Goal: Information Seeking & Learning: Learn about a topic

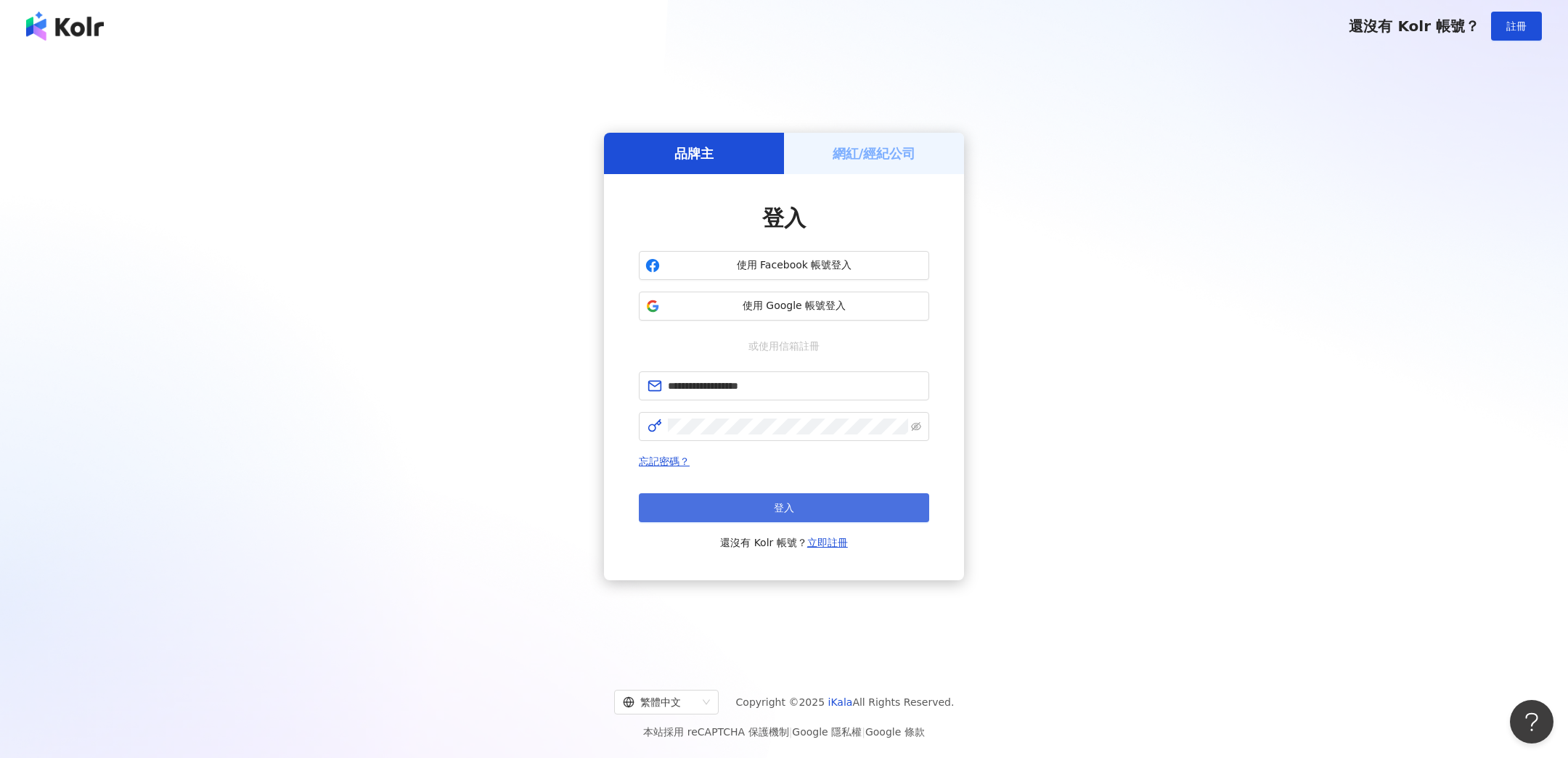
click at [788, 516] on button "登入" at bounding box center [783, 508] width 290 height 29
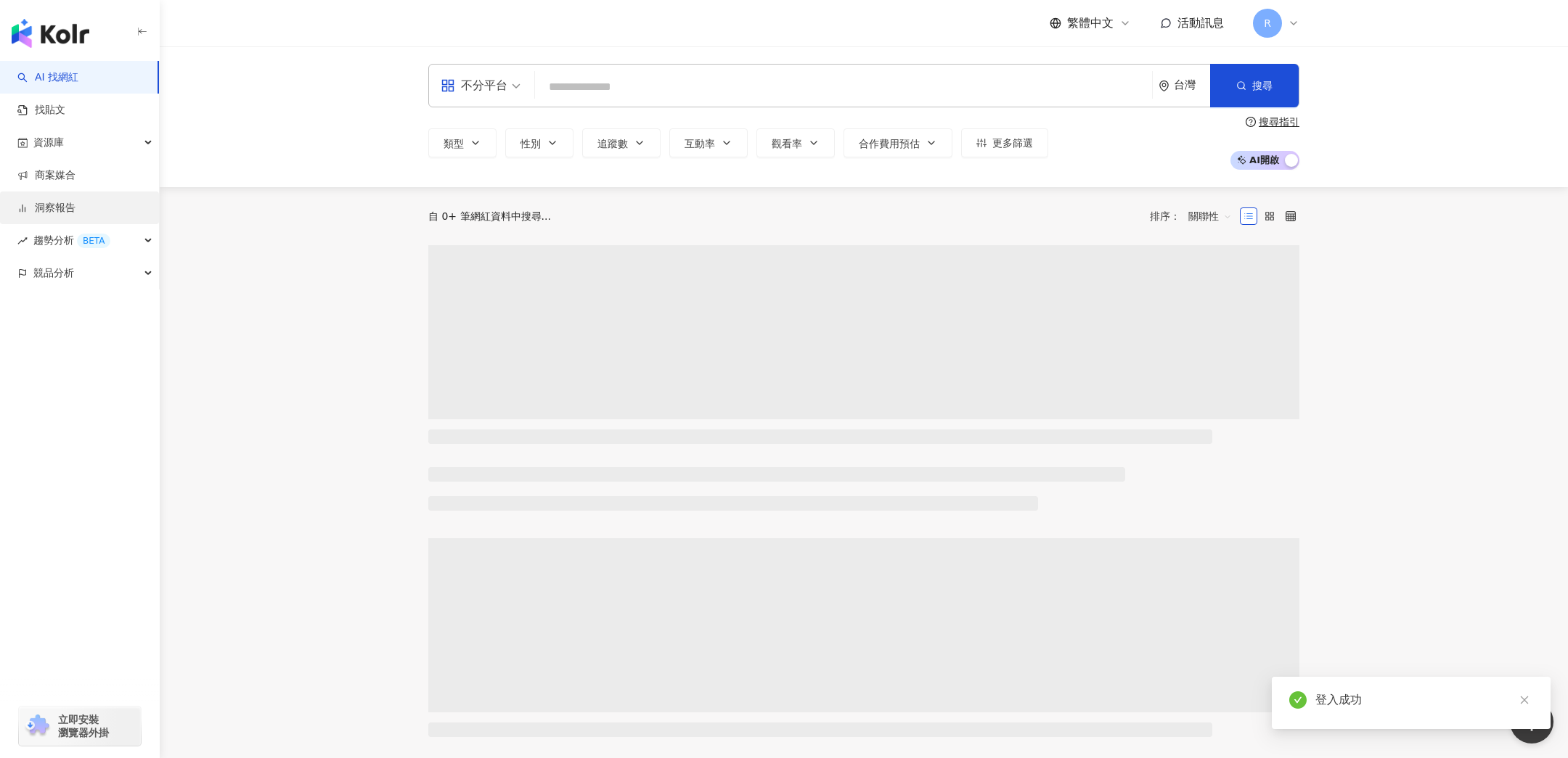
click at [76, 211] on link "洞察報告" at bounding box center [45, 208] width 58 height 14
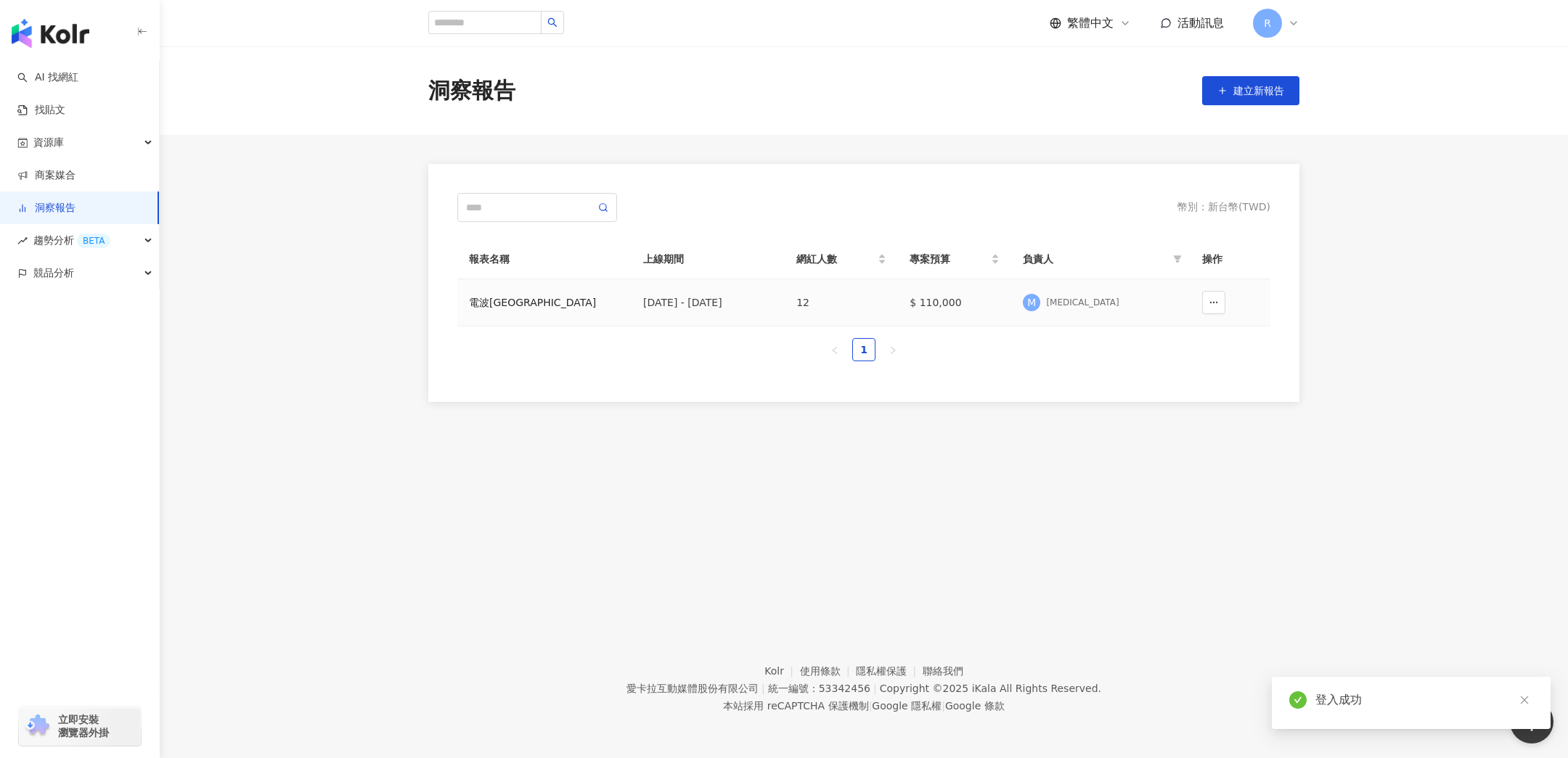
click at [602, 290] on td "電波[GEOGRAPHIC_DATA]" at bounding box center [544, 303] width 174 height 47
click at [701, 295] on div "[DATE] - [DATE]" at bounding box center [708, 302] width 130 height 16
click at [488, 302] on div "電波[GEOGRAPHIC_DATA]" at bounding box center [545, 302] width 151 height 16
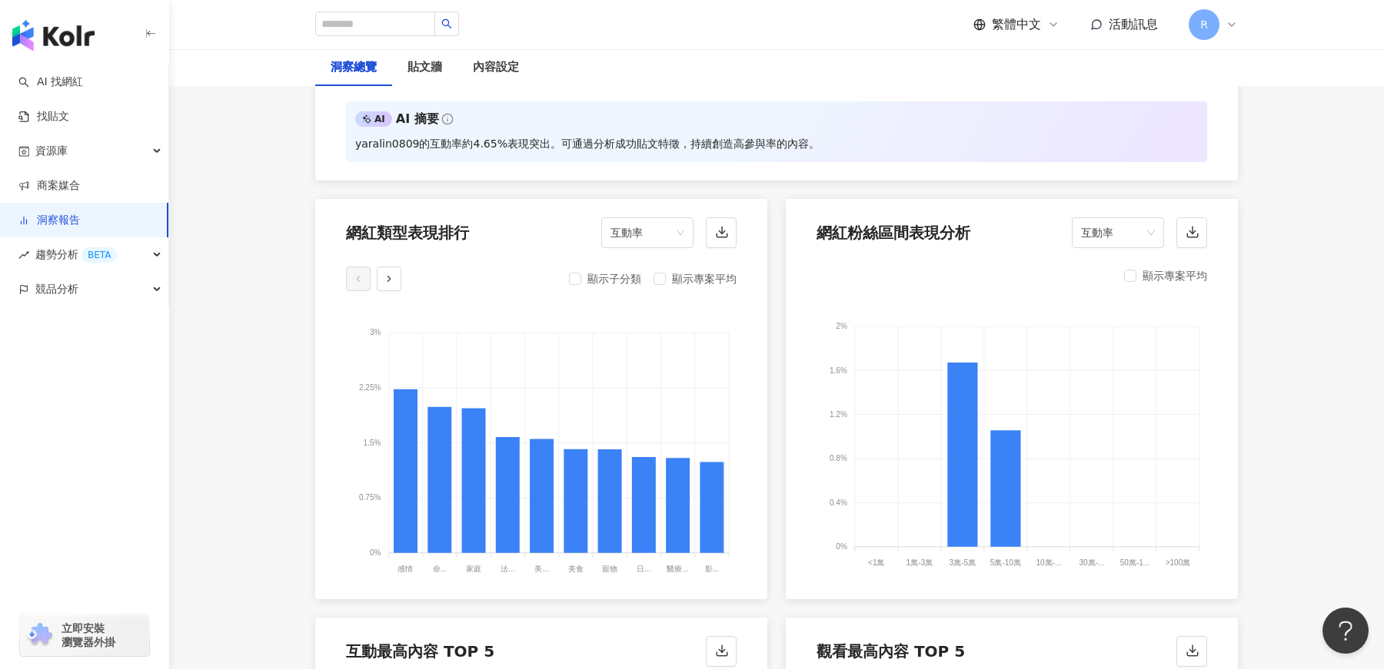
scroll to position [1593, 0]
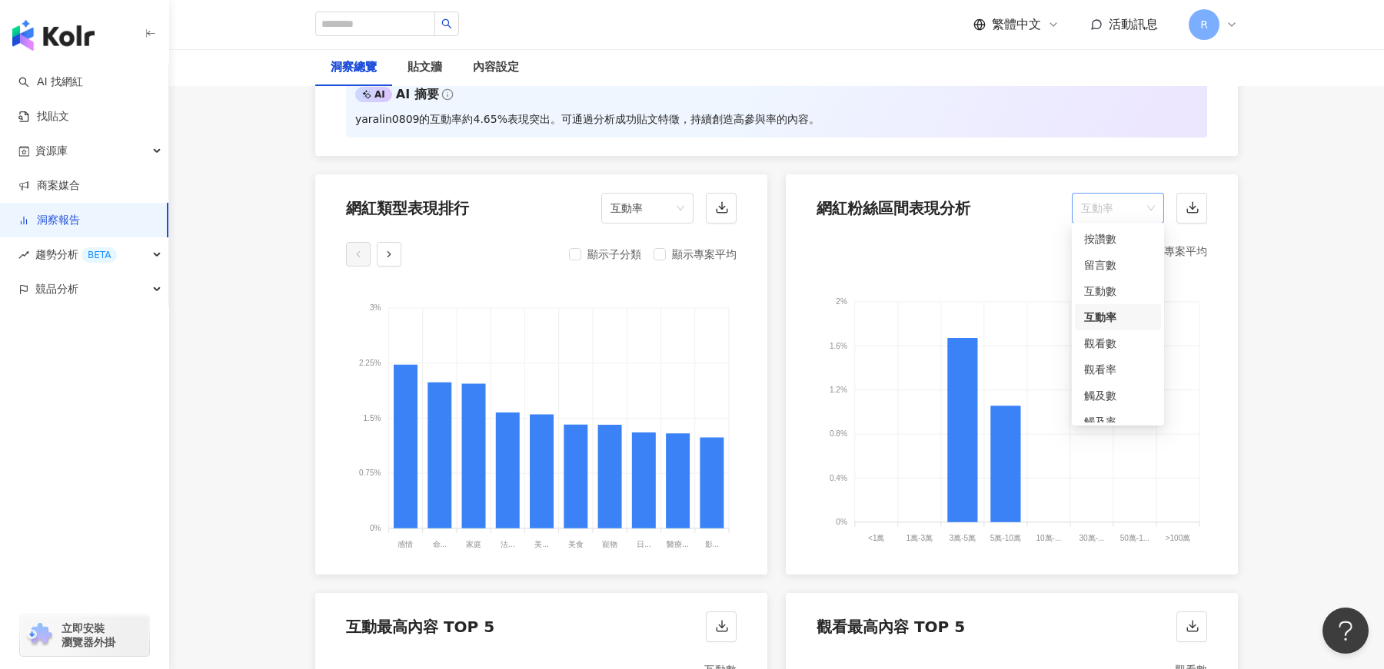
click at [1101, 211] on span "互動率" at bounding box center [1118, 208] width 74 height 29
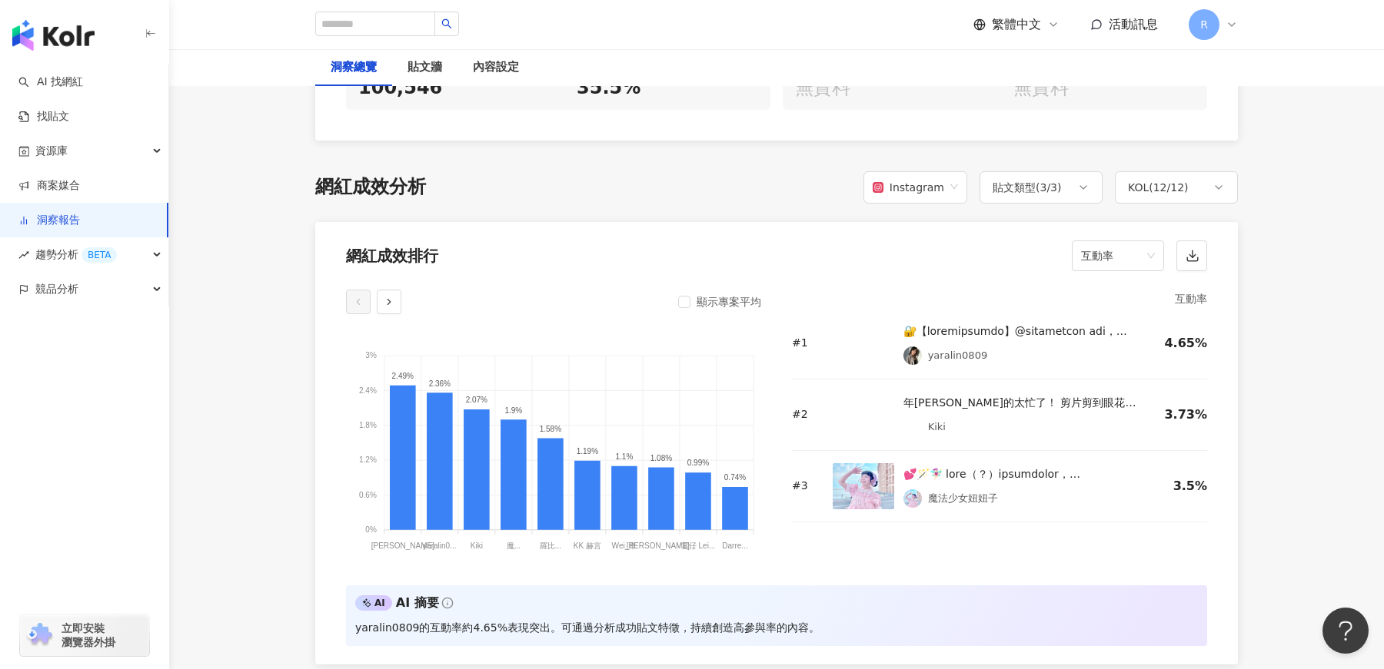
scroll to position [1078, 0]
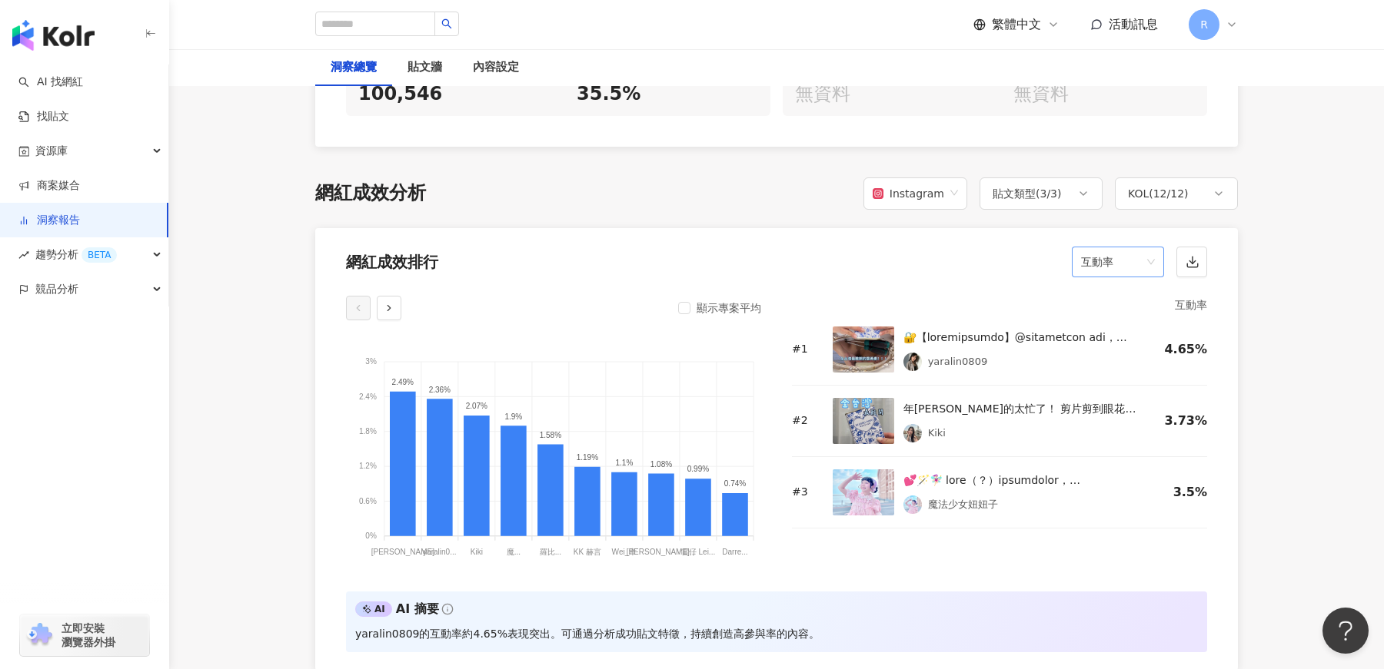
click at [1110, 260] on span "互動率" at bounding box center [1118, 261] width 74 height 29
click at [1112, 373] on div "互動率" at bounding box center [1118, 372] width 68 height 17
click at [1184, 193] on div "KOL ( 12 / 12 )" at bounding box center [1158, 193] width 61 height 18
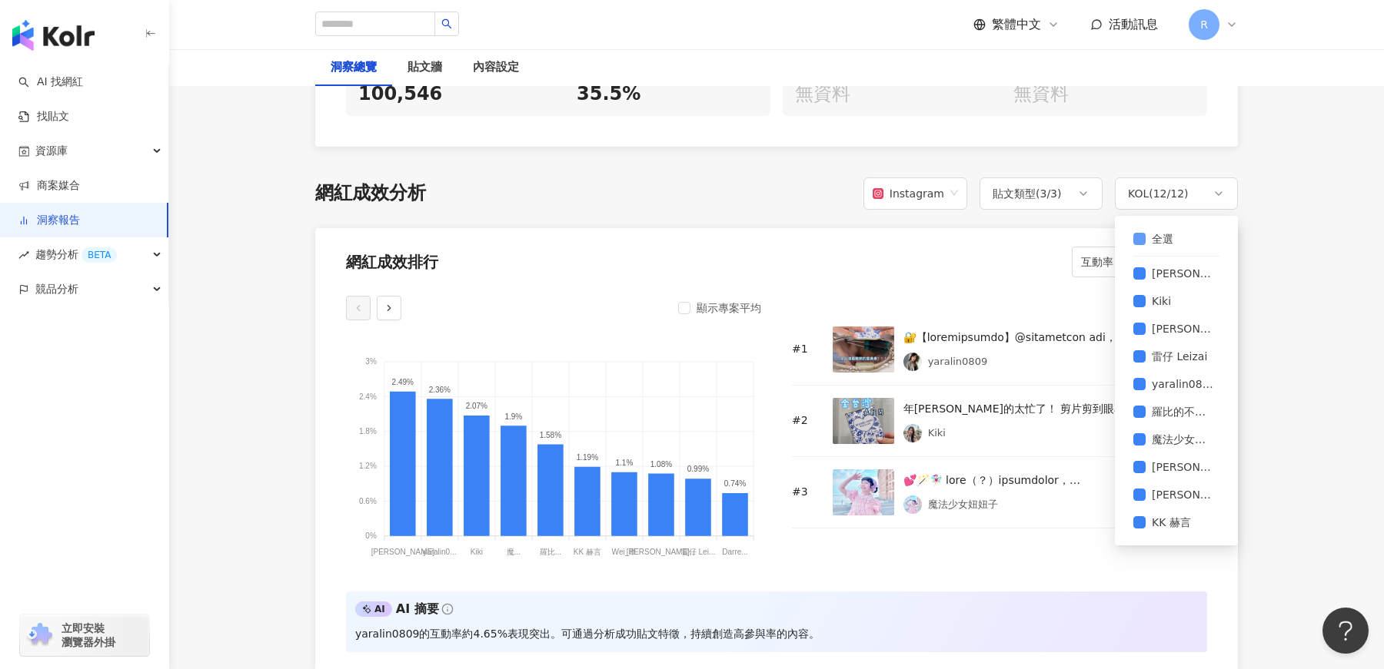
click at [1152, 244] on span "全選" at bounding box center [1162, 239] width 34 height 17
click at [1155, 413] on span "羅比的不標準答案" at bounding box center [1182, 412] width 74 height 17
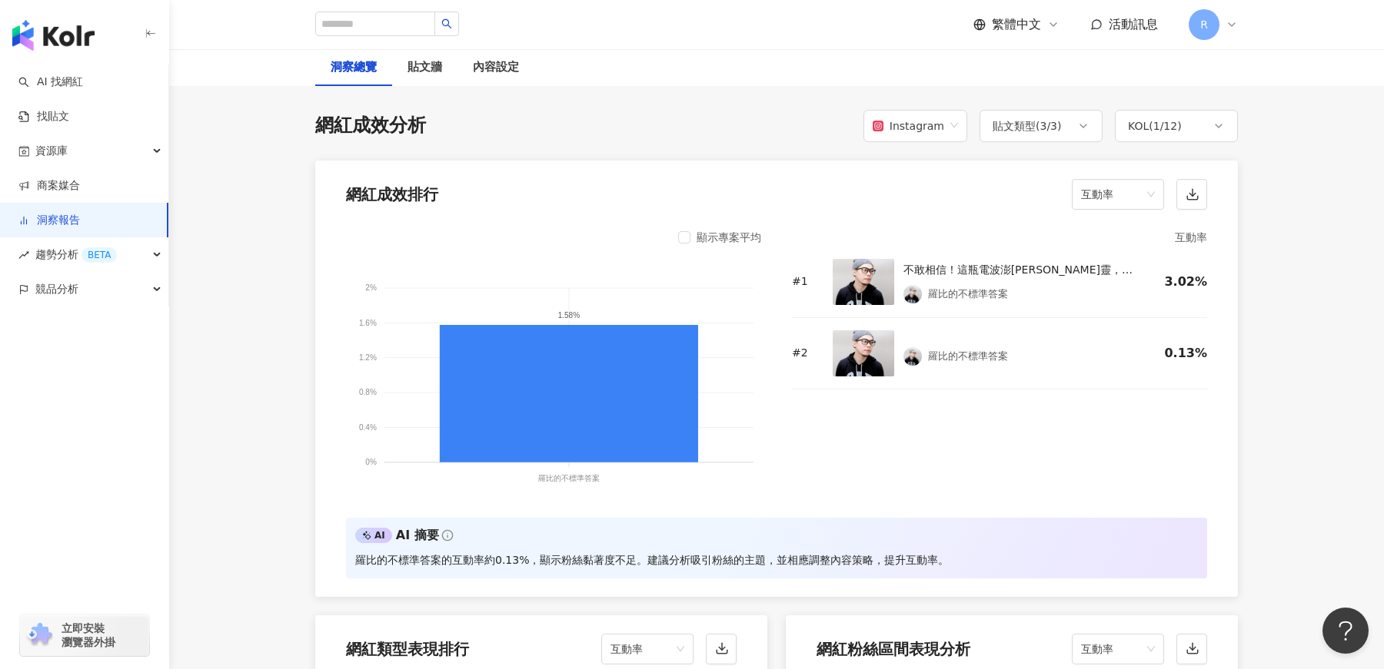
scroll to position [1148, 0]
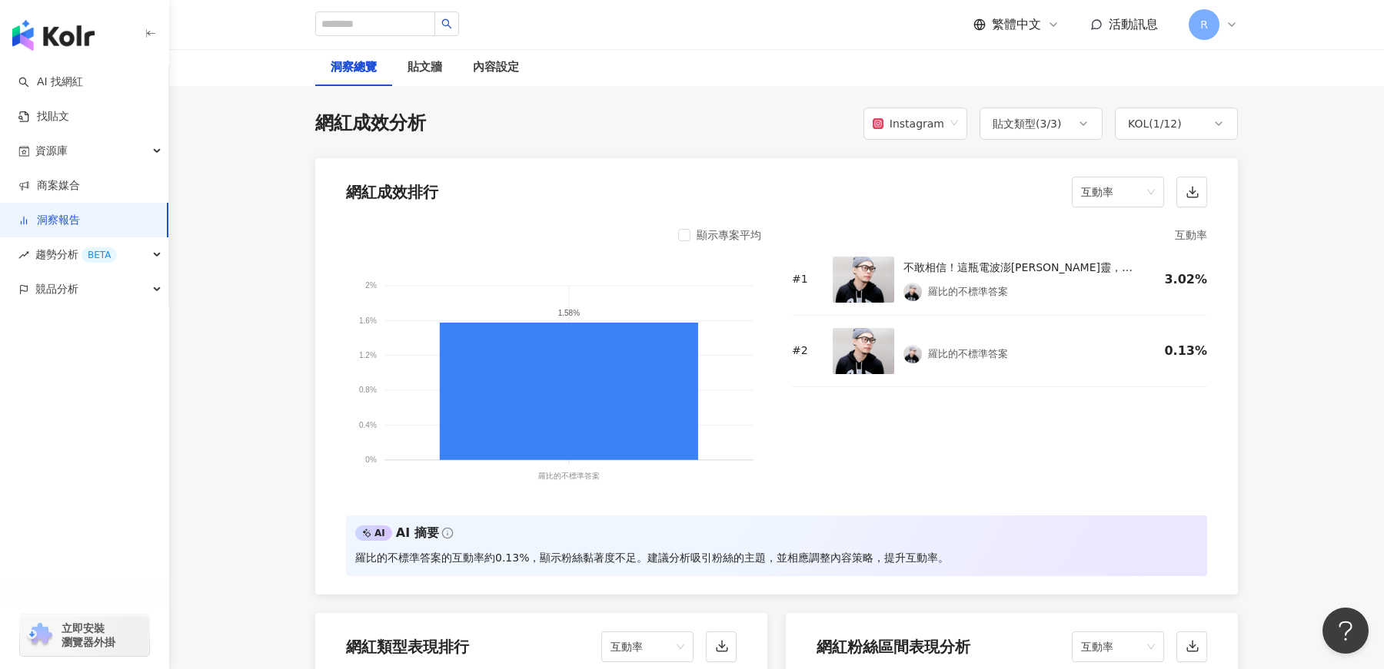
click at [1108, 431] on div "互動率 # 1 不敢相信！這瓶電波澎[PERSON_NAME]靈，真的有夠難開，但裡面藏的都是眼睛的救星！ 黃金比例10:2葉黃素+玉米黃素，加上綠蜂膠、麩胺…" at bounding box center [999, 361] width 415 height 271
click at [1121, 188] on span "互動率" at bounding box center [1118, 192] width 74 height 29
click at [1151, 118] on div "KOL ( 1 / 12 )" at bounding box center [1155, 124] width 54 height 18
click at [1161, 169] on span "全選" at bounding box center [1162, 169] width 34 height 17
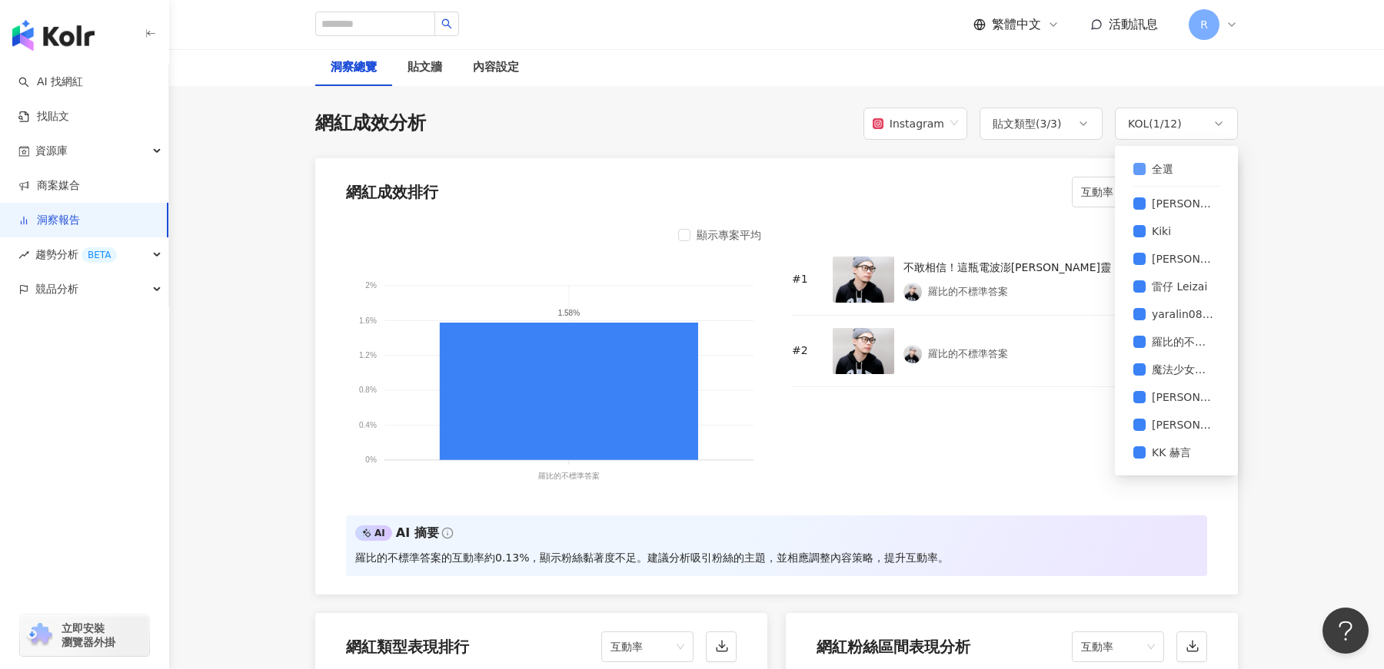
click at [1161, 169] on span "全選" at bounding box center [1162, 169] width 34 height 17
click at [1174, 420] on span "[PERSON_NAME]" at bounding box center [1182, 425] width 74 height 17
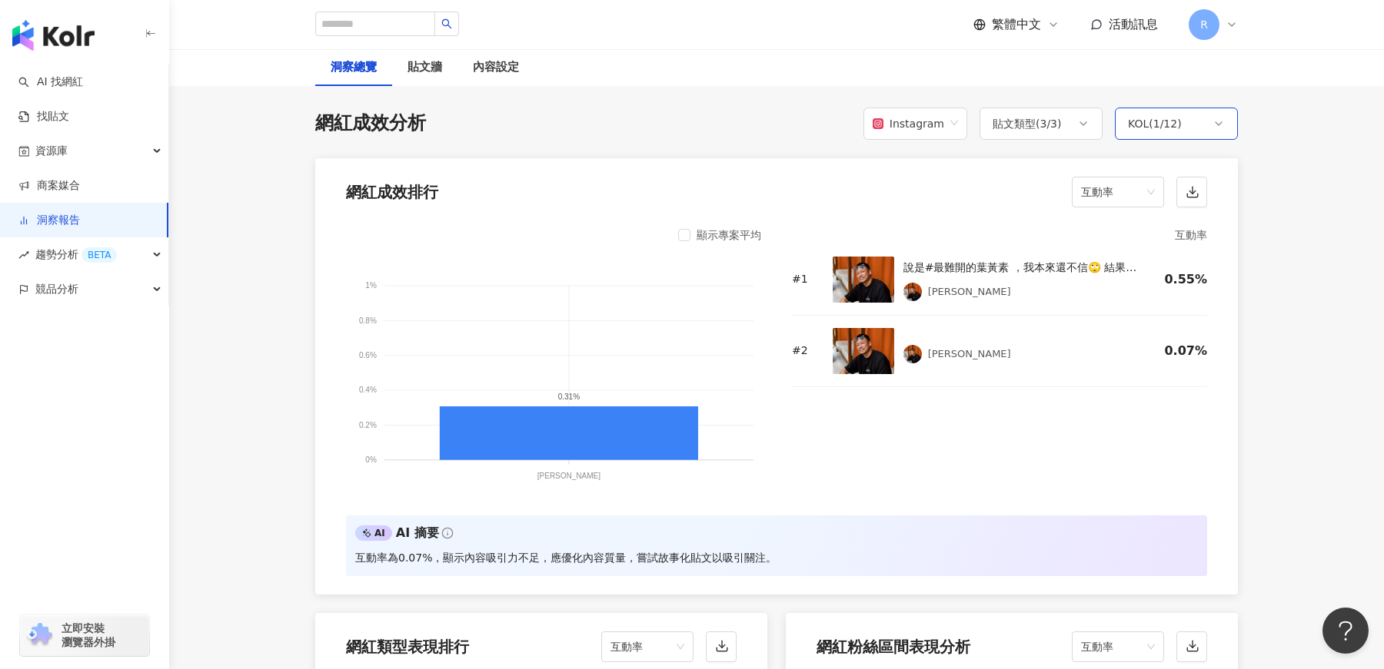
click at [1141, 120] on div "KOL ( 1 / 12 )" at bounding box center [1155, 124] width 54 height 18
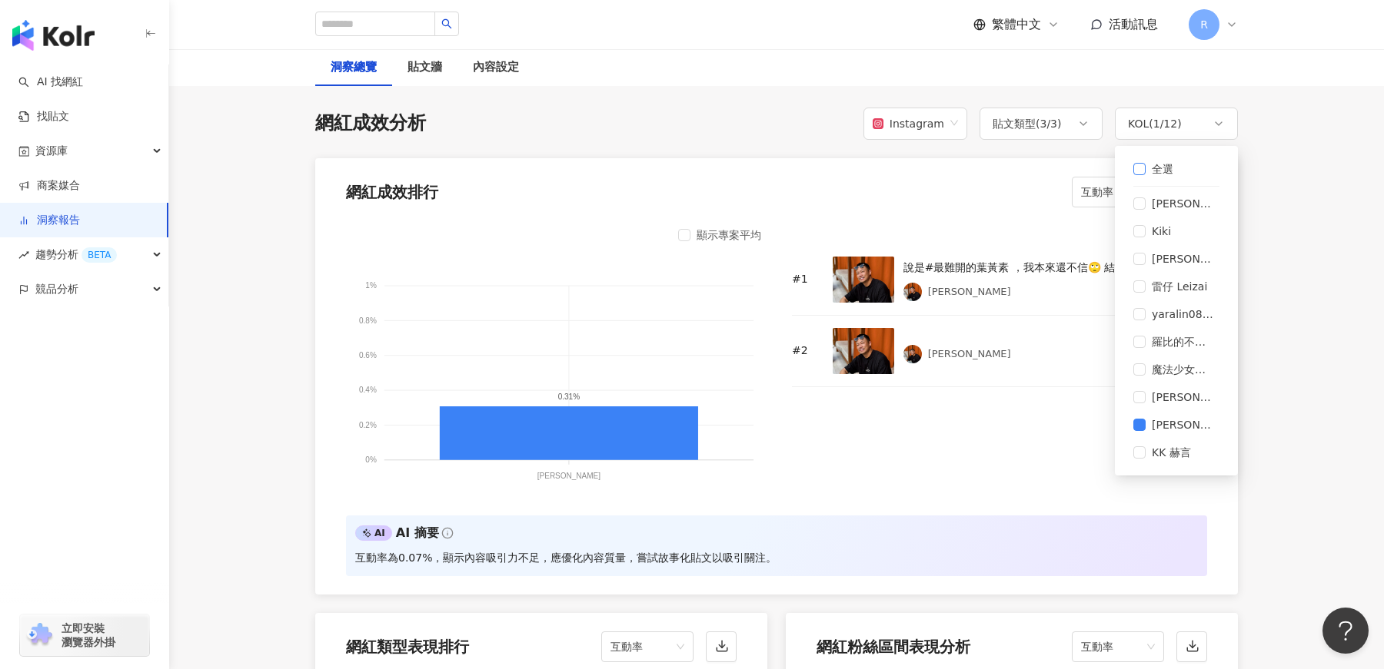
click at [1153, 169] on span "全選" at bounding box center [1162, 169] width 34 height 17
click at [1160, 170] on span "全選" at bounding box center [1162, 169] width 34 height 17
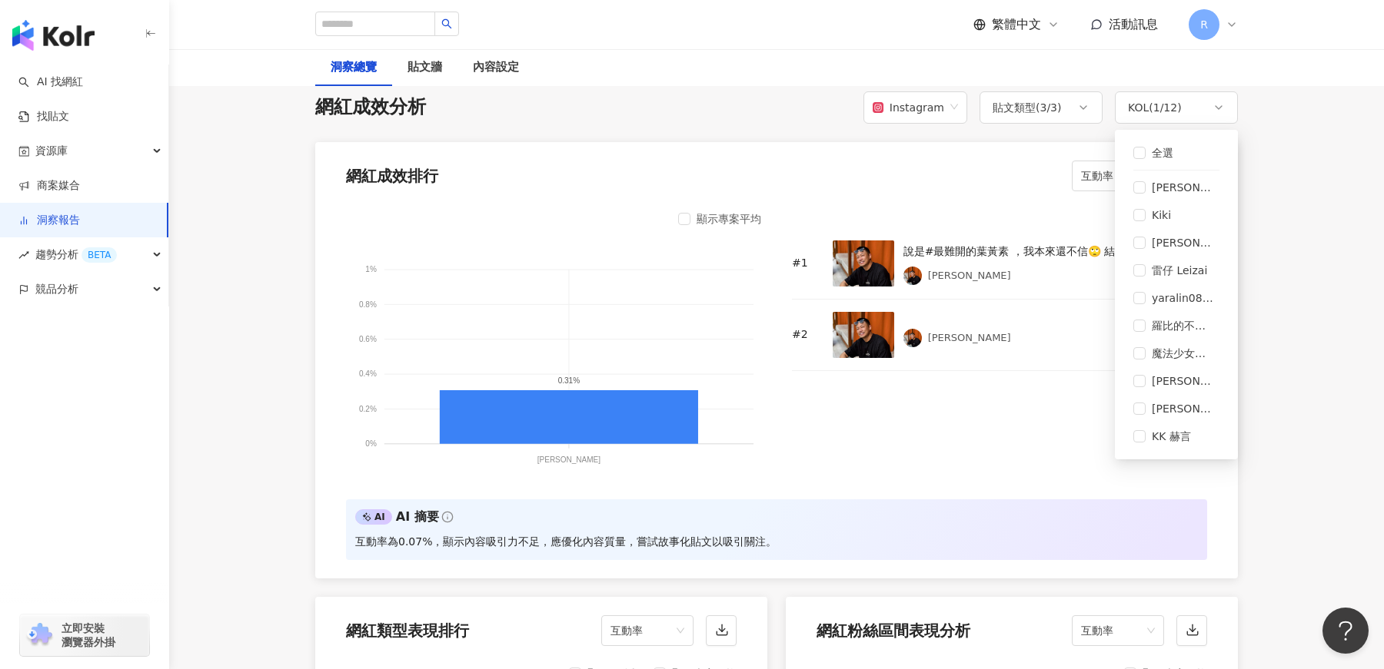
scroll to position [1140, 0]
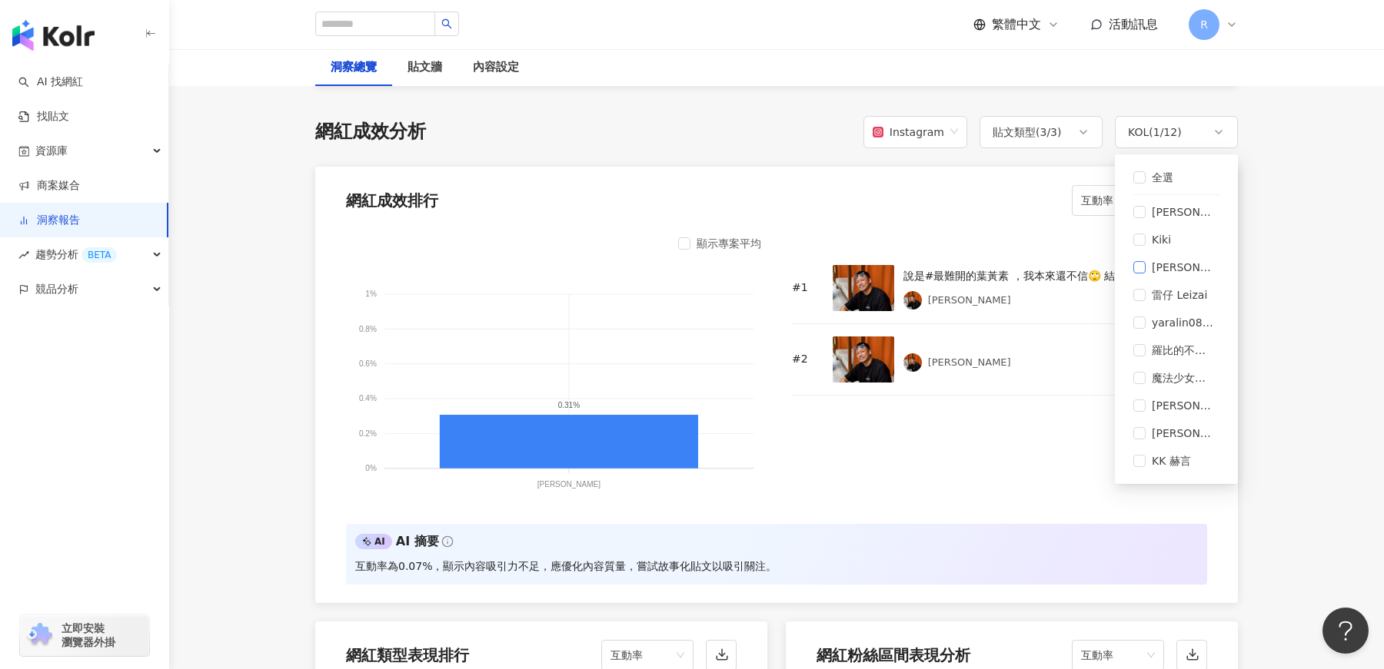
click at [1175, 267] on span "[PERSON_NAME]" at bounding box center [1182, 267] width 74 height 17
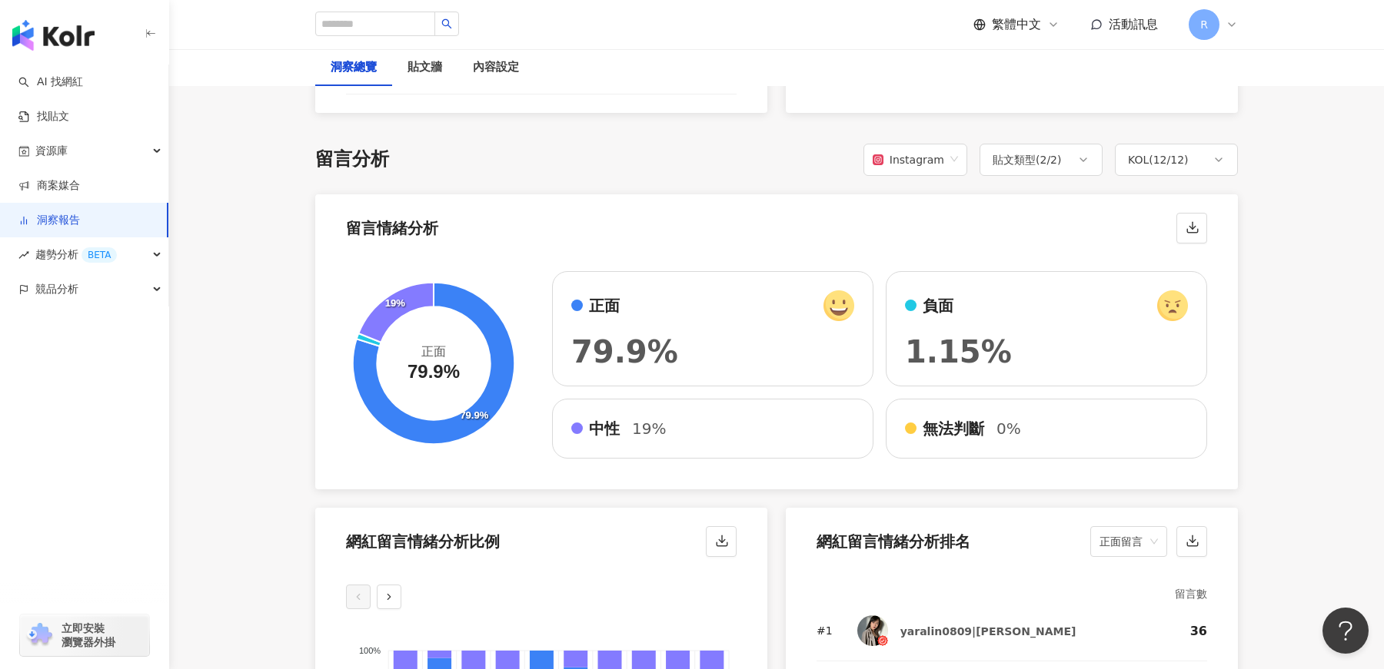
scroll to position [2347, 0]
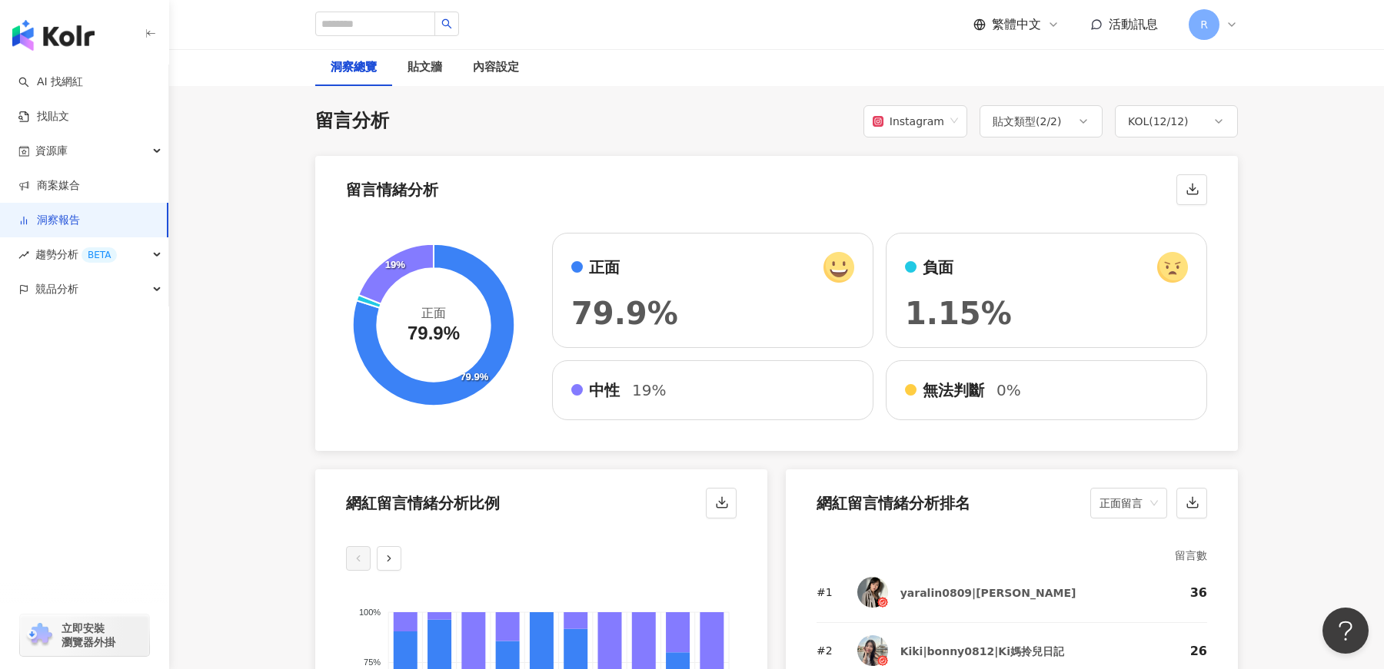
click at [962, 302] on span "1.15%" at bounding box center [958, 313] width 107 height 35
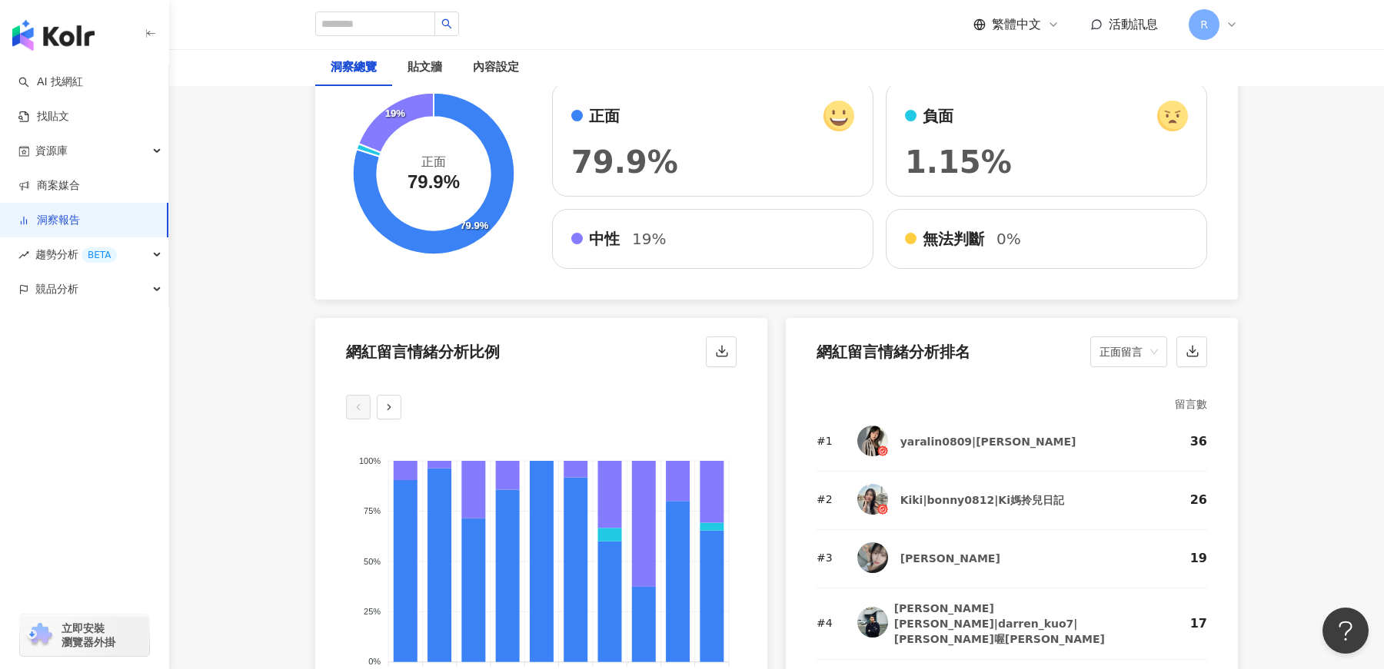
scroll to position [2429, 0]
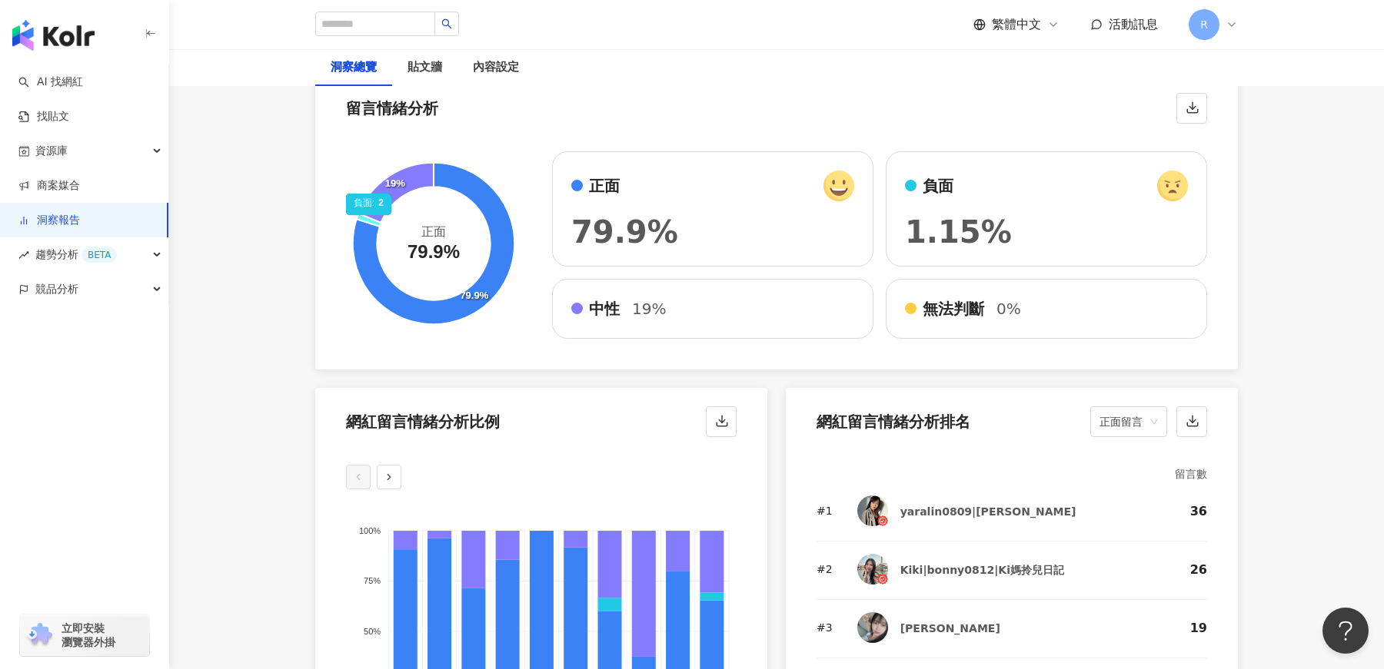
click at [370, 218] on icon at bounding box center [369, 220] width 25 height 13
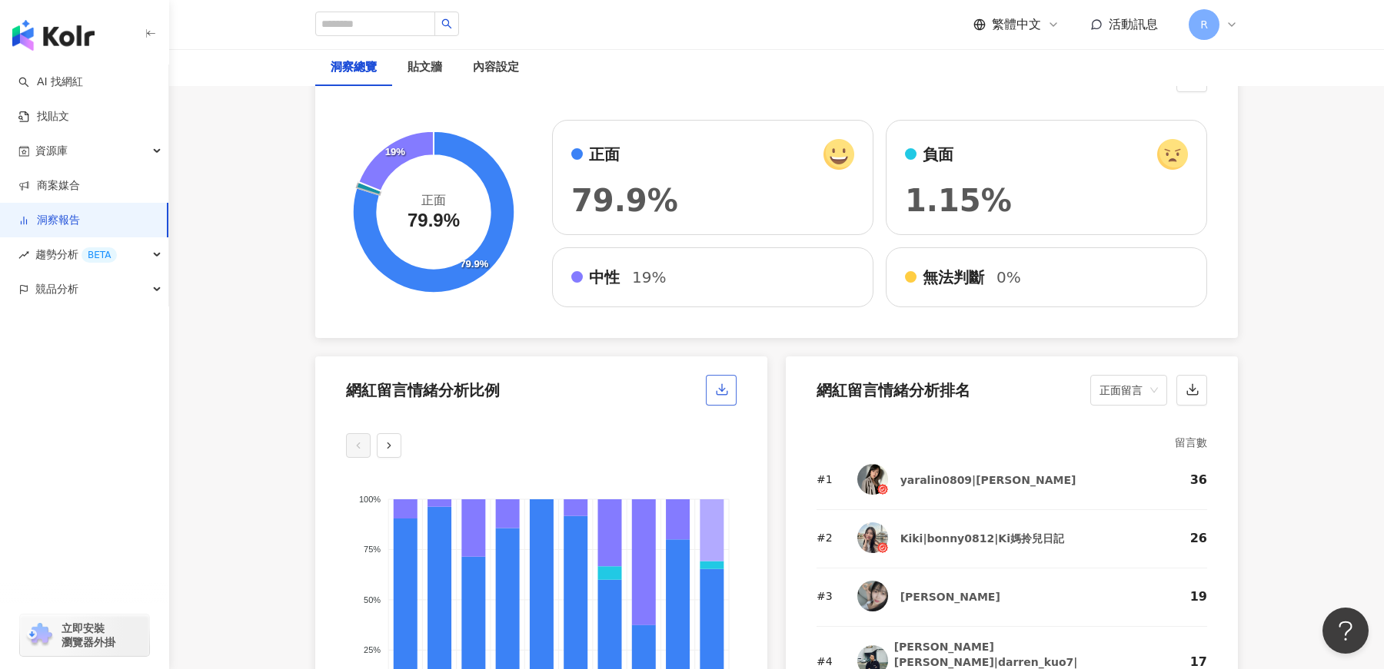
scroll to position [2379, 0]
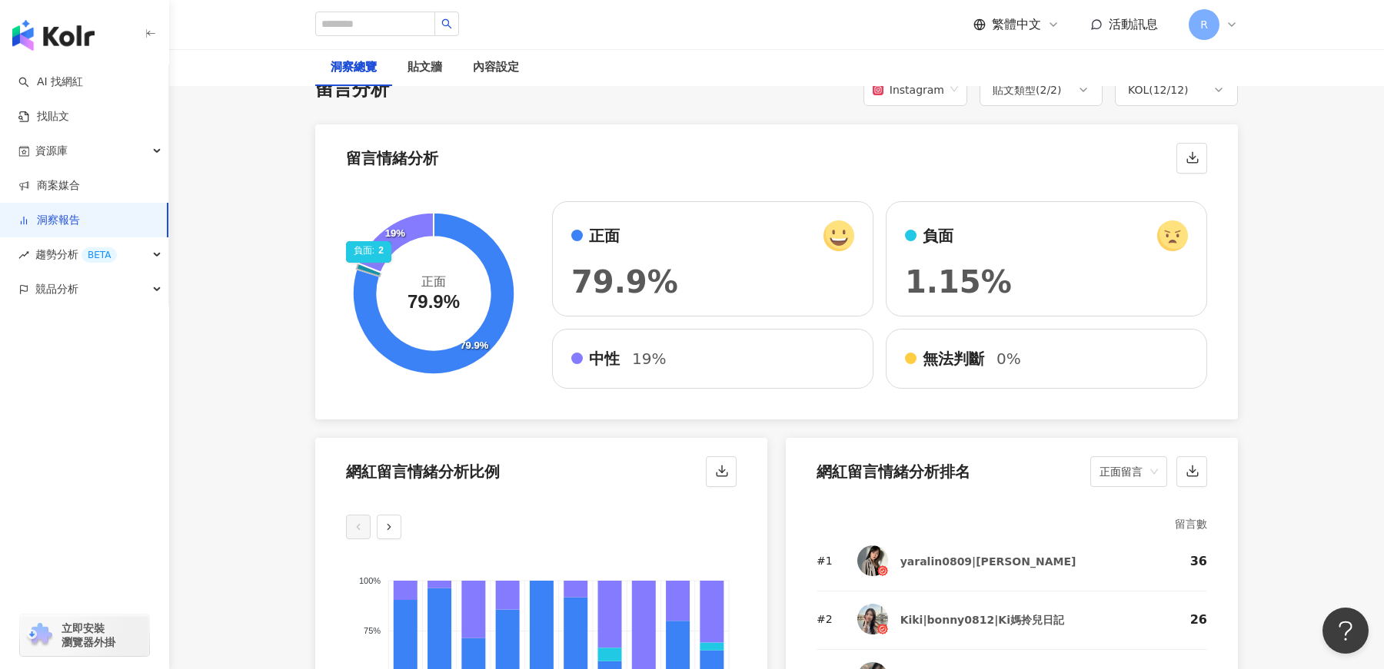
click at [370, 265] on icon at bounding box center [369, 270] width 25 height 13
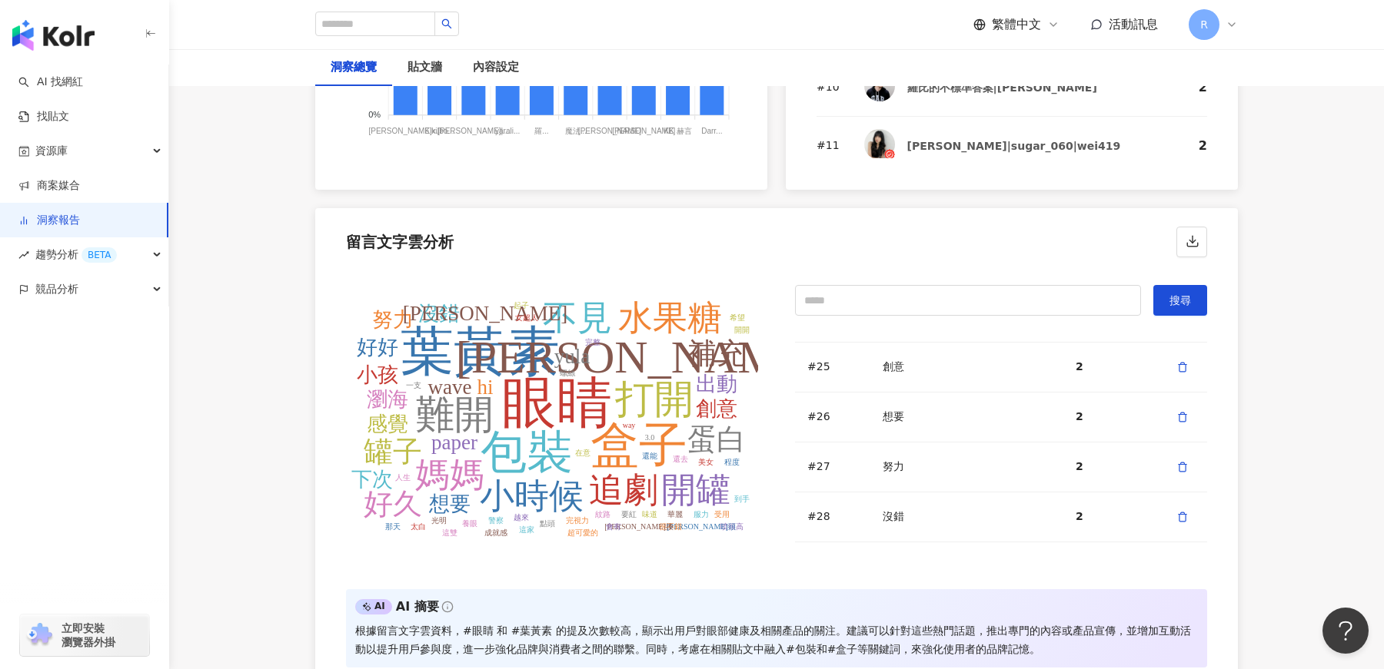
scroll to position [3045, 0]
click at [877, 295] on input "text" at bounding box center [968, 301] width 346 height 31
click at [1049, 298] on input "text" at bounding box center [968, 301] width 346 height 31
click at [1185, 514] on icon "button" at bounding box center [1182, 518] width 11 height 11
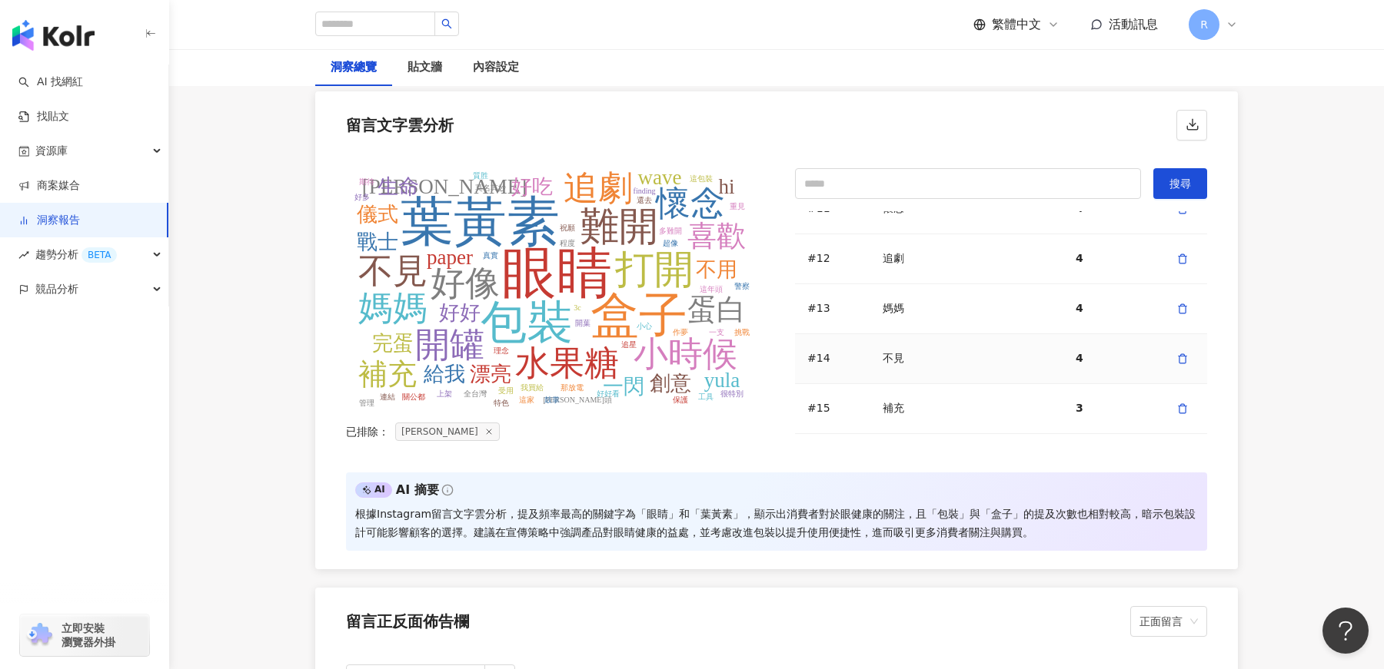
scroll to position [579, 0]
click at [708, 436] on div "眼睛 葉黃素 盒子 包裝 難開 打開 好像 小時候 開罐 水果糖 懷念 追劇 媽媽 不見 補充 蛋白 喜歡 好好 漂亮 給我 不用 yula 創意 完蛋 [P…" at bounding box center [776, 311] width 922 height 323
click at [722, 375] on tspan "yula" at bounding box center [722, 380] width 36 height 23
click at [717, 423] on div "已排除 ： [PERSON_NAME]" at bounding box center [552, 432] width 412 height 18
click at [1231, 424] on div "眼睛 葉黃素 盒子 包裝 難開 打開 好像 小時候 開罐 水果糖 懷念 追劇 媽媽 不見 補充 蛋白 喜歡 好好 漂亮 給我 不用 yula 創意 完蛋 [P…" at bounding box center [776, 311] width 922 height 323
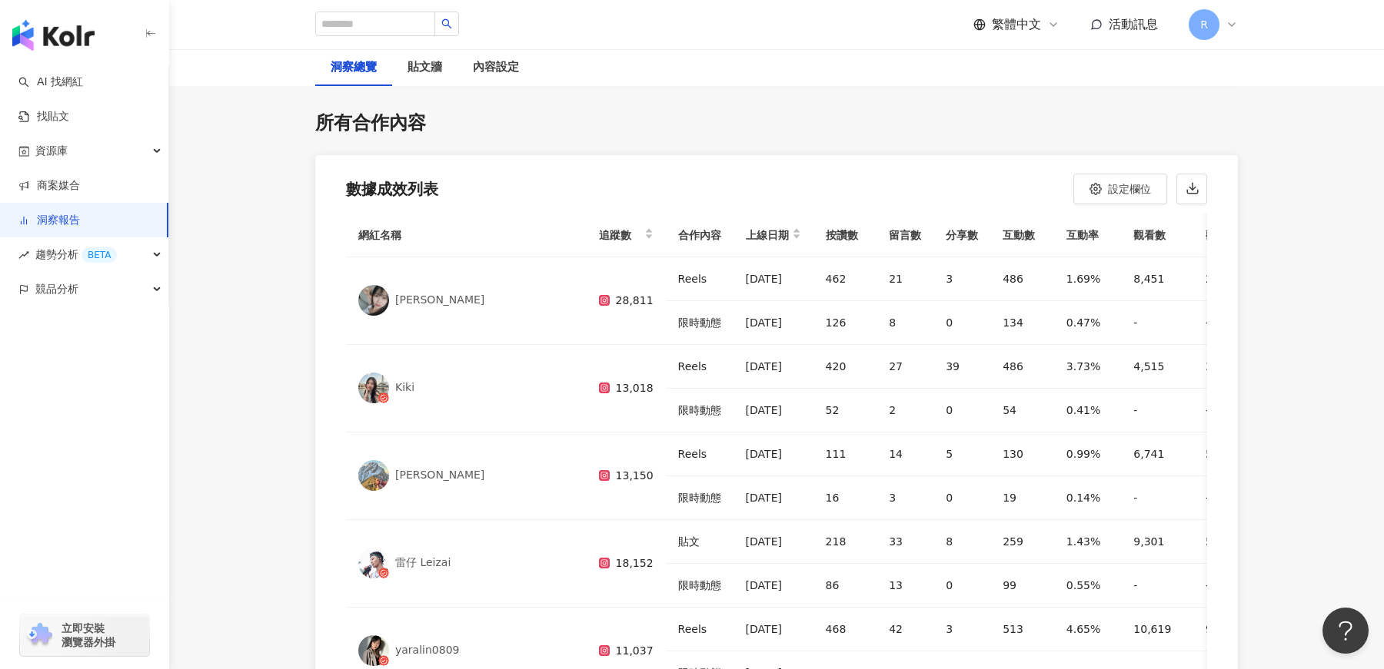
scroll to position [4478, 0]
